Goal: Obtain resource: Download file/media

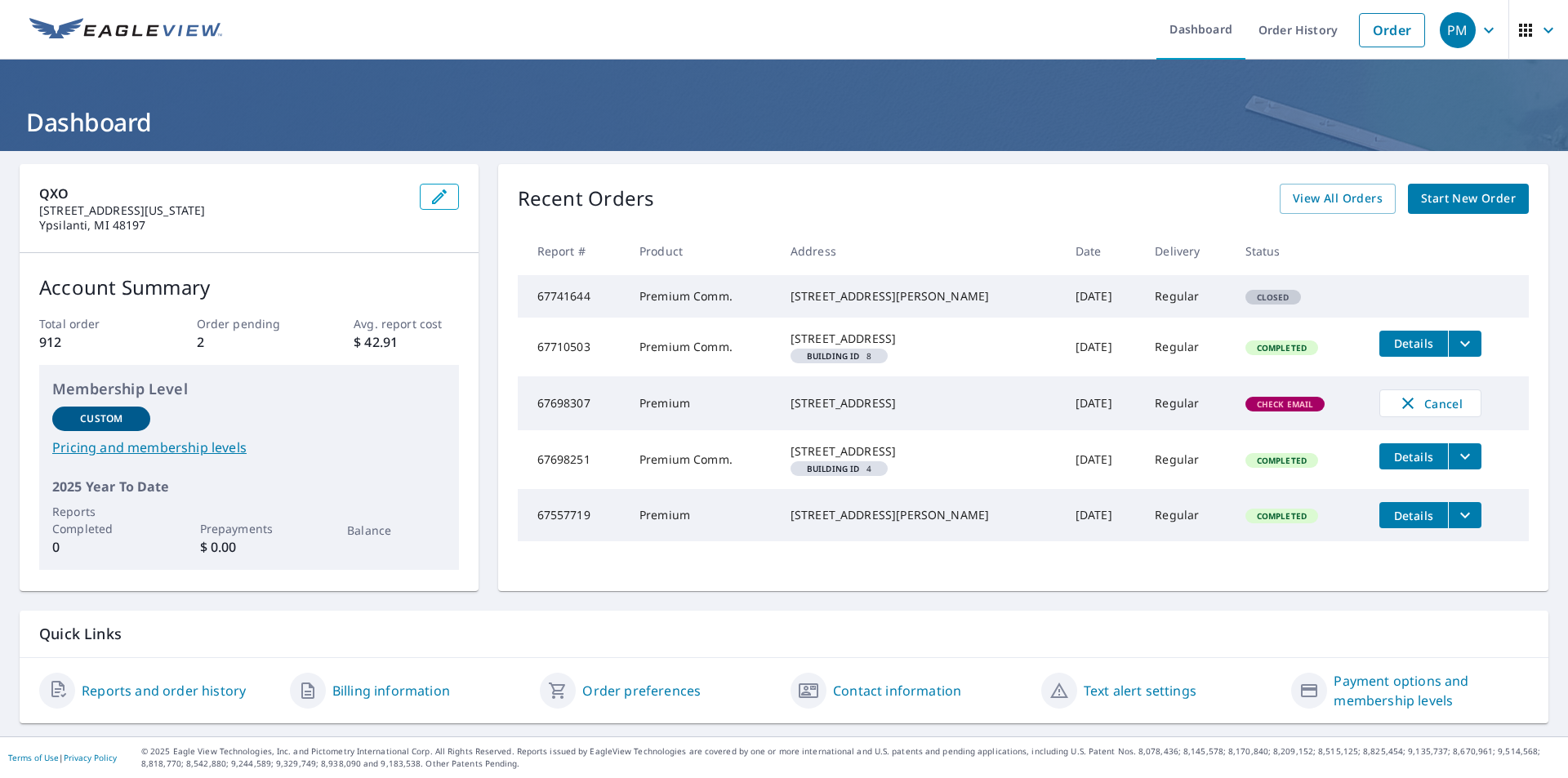
click at [1428, 190] on span "Start New Order" at bounding box center [1468, 199] width 95 height 21
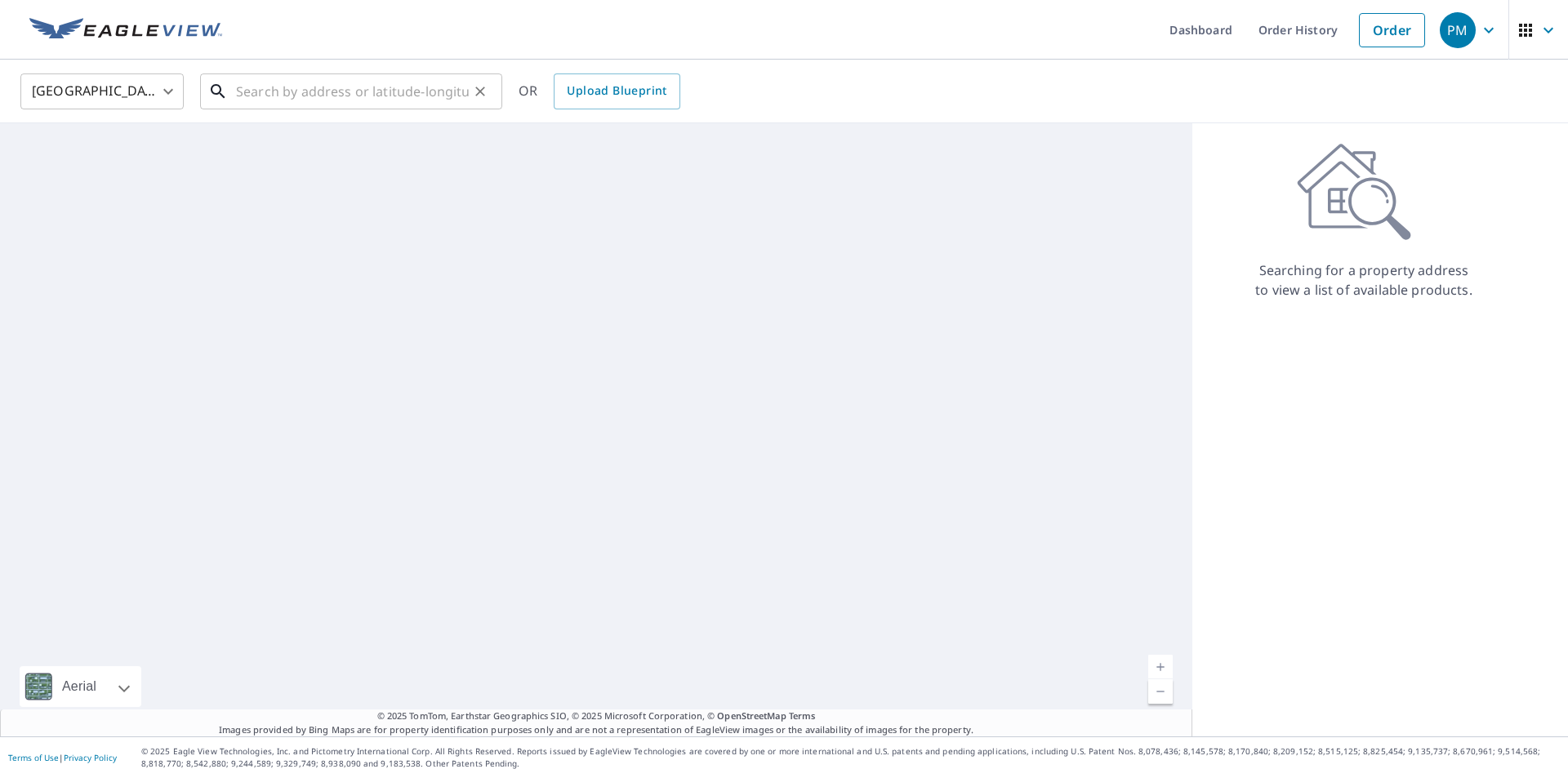
click at [302, 89] on input "text" at bounding box center [352, 91] width 233 height 46
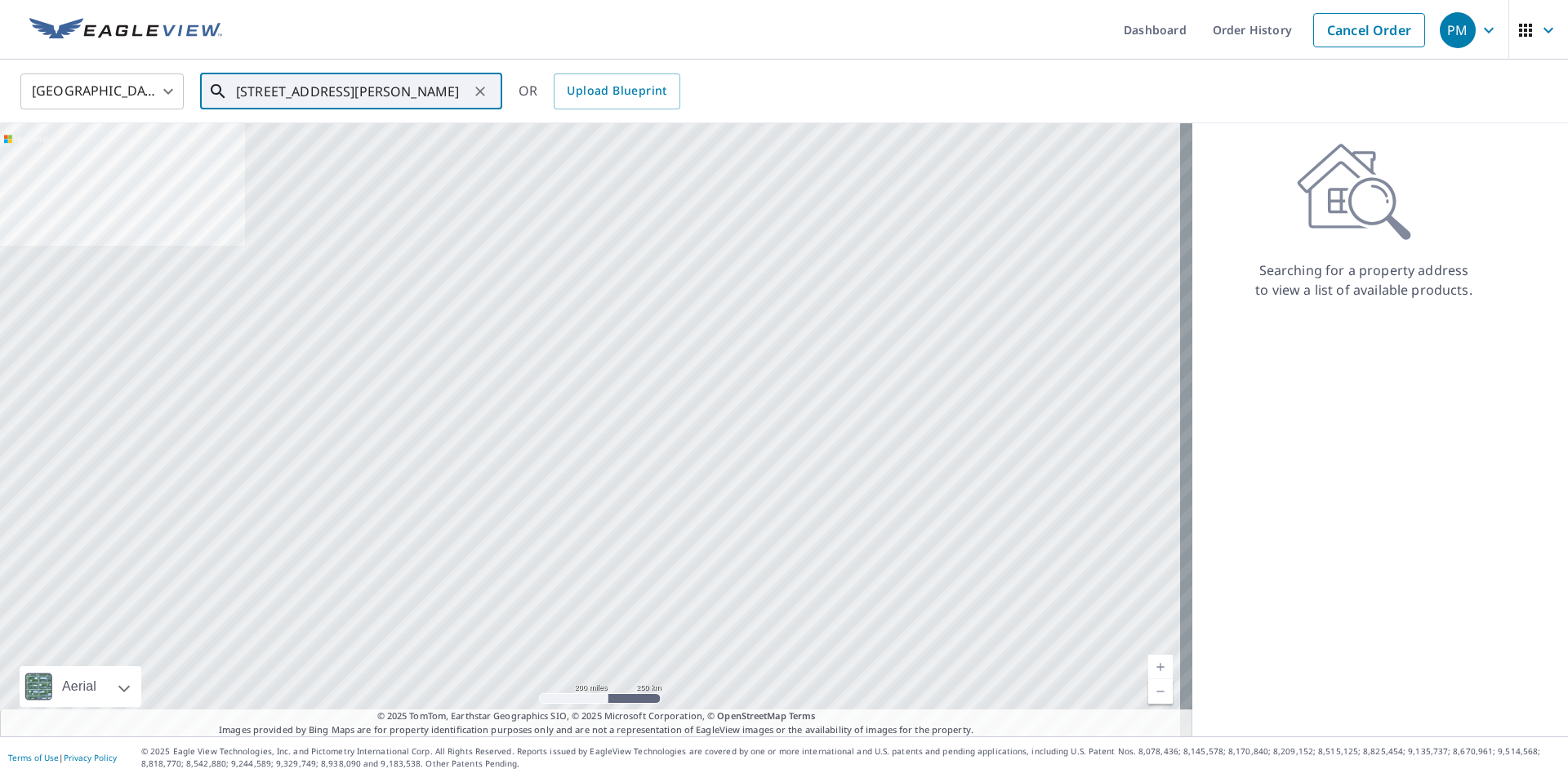
click at [398, 95] on input "[STREET_ADDRESS][PERSON_NAME]" at bounding box center [352, 91] width 233 height 46
click at [267, 163] on p "Dexter, MI 48130" at bounding box center [361, 156] width 256 height 16
type input "[STREET_ADDRESS][PERSON_NAME]"
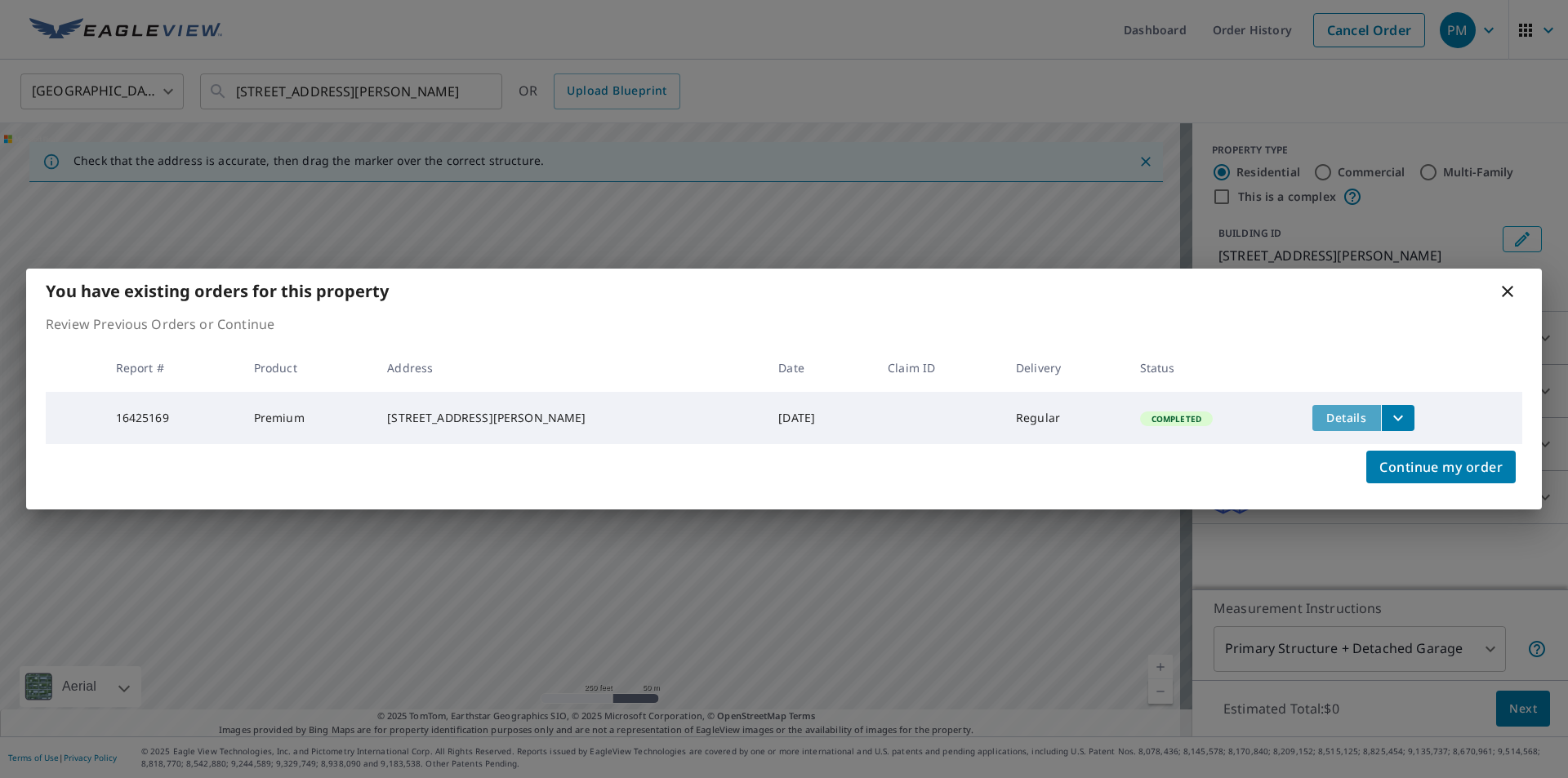
click at [1350, 416] on span "Details" at bounding box center [1347, 417] width 49 height 15
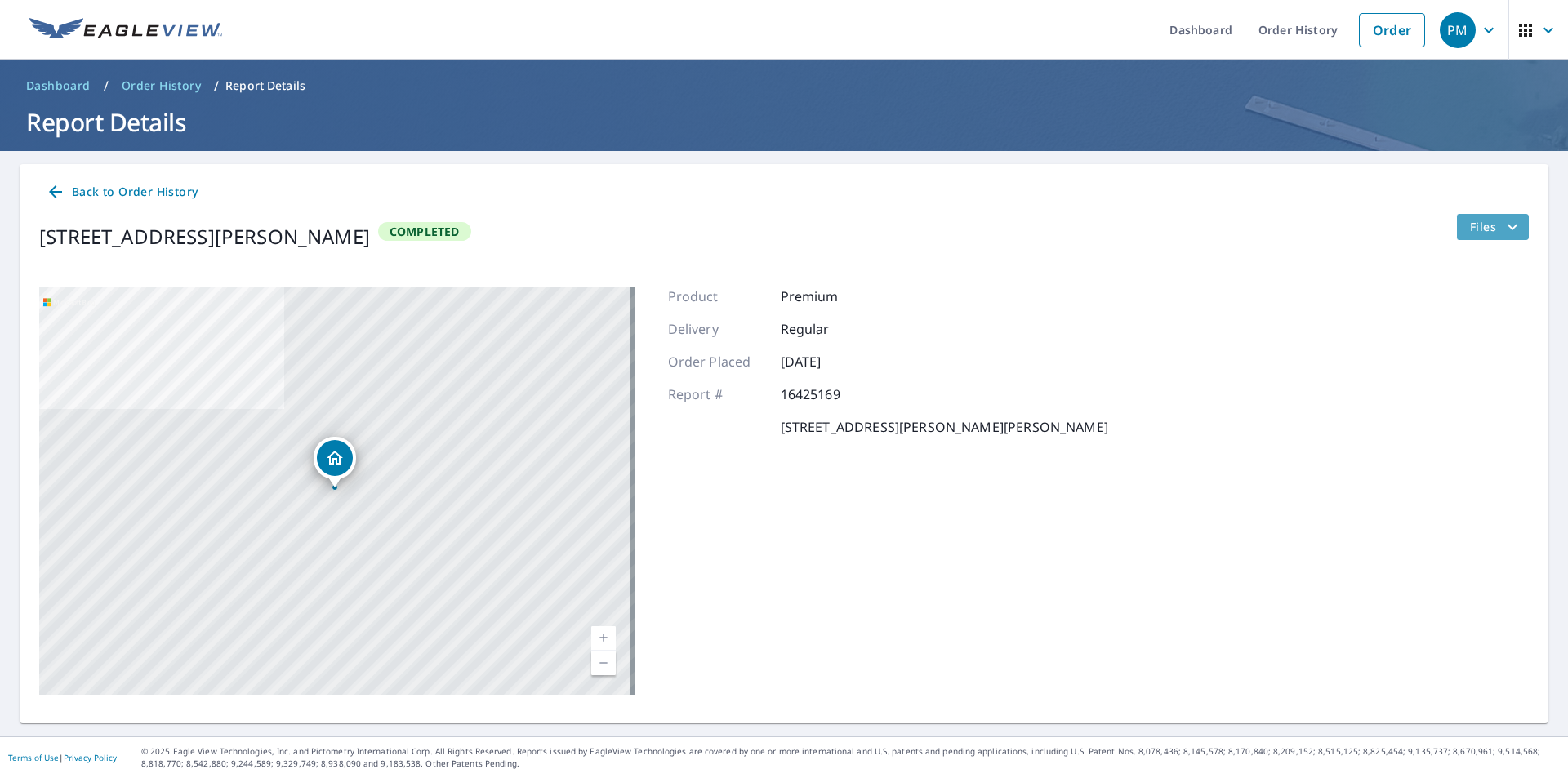
click at [1502, 227] on icon "filesDropdownBtn-16425169" at bounding box center [1511, 227] width 20 height 20
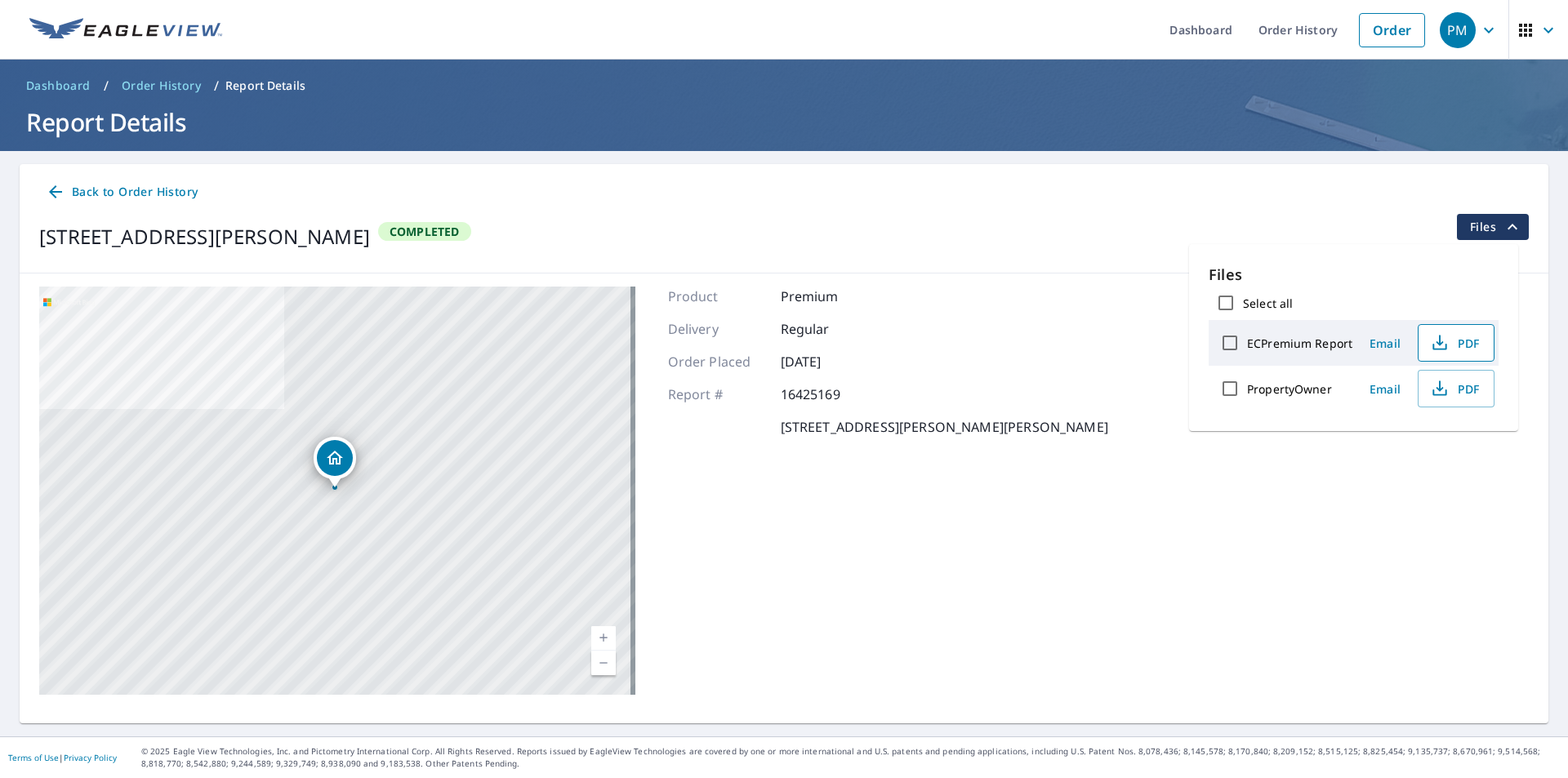
click at [1452, 342] on span "PDF" at bounding box center [1453, 343] width 52 height 20
